Goal: Find specific page/section: Find specific page/section

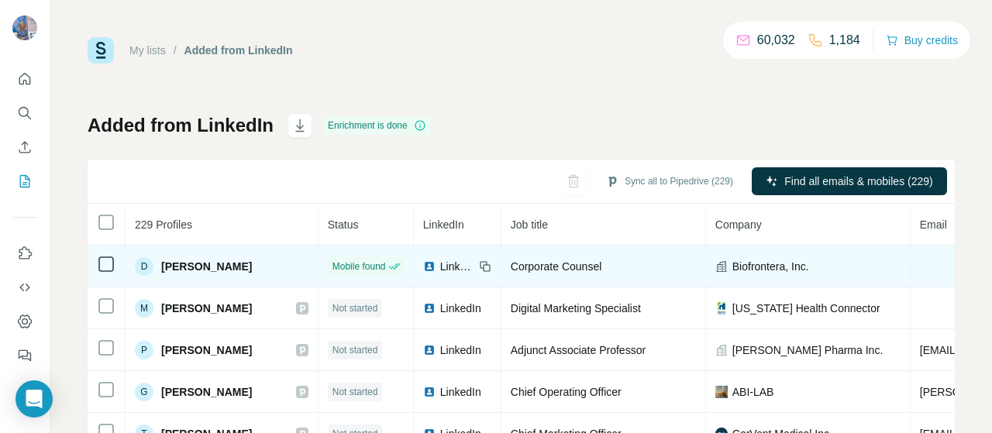
click at [173, 264] on span "[PERSON_NAME]" at bounding box center [206, 266] width 91 height 15
click at [195, 267] on span "[PERSON_NAME]" at bounding box center [206, 266] width 91 height 15
click at [202, 267] on span "[PERSON_NAME]" at bounding box center [206, 266] width 91 height 15
click at [449, 269] on span "LinkedIn" at bounding box center [457, 266] width 34 height 15
